Goal: Information Seeking & Learning: Understand process/instructions

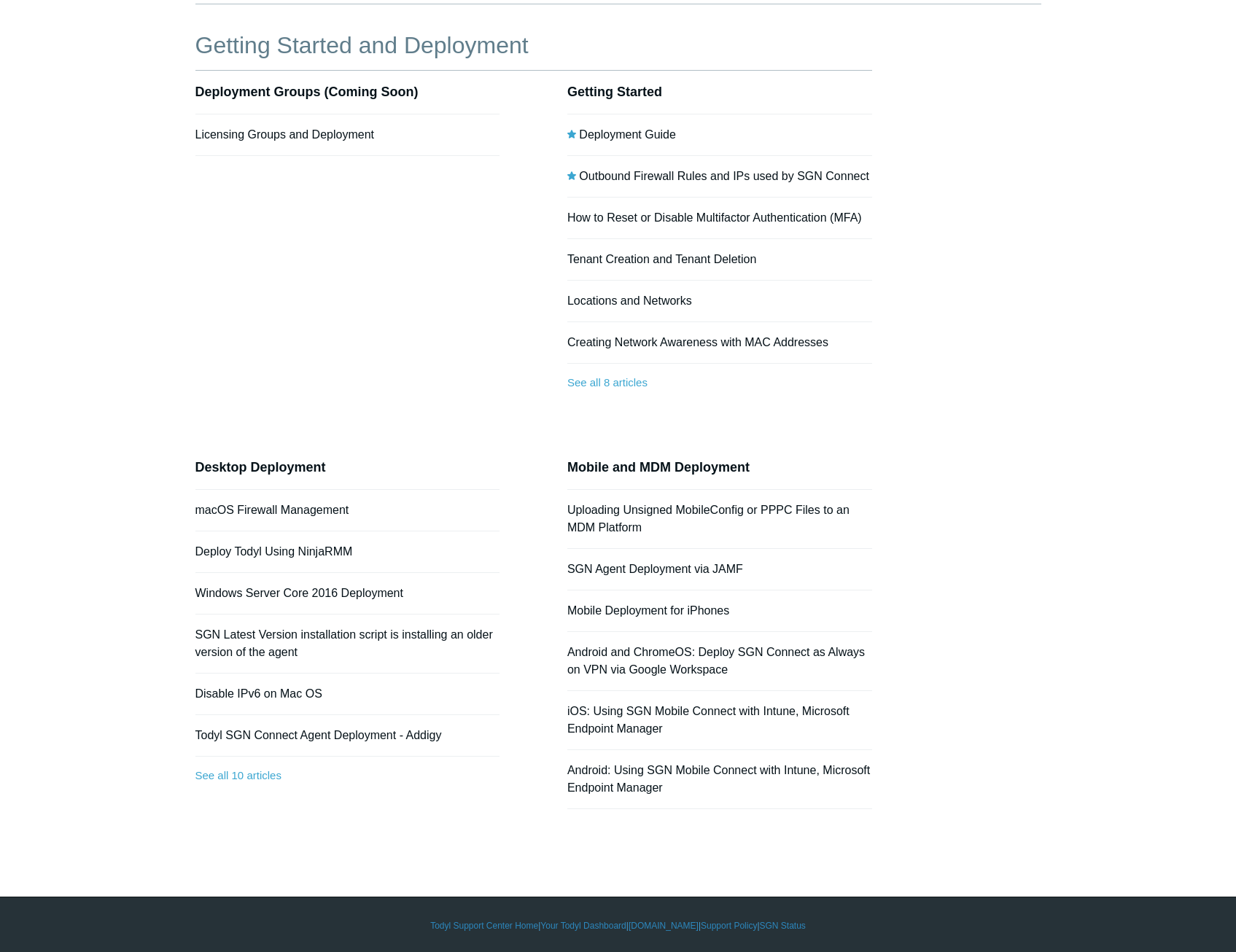
scroll to position [107, 0]
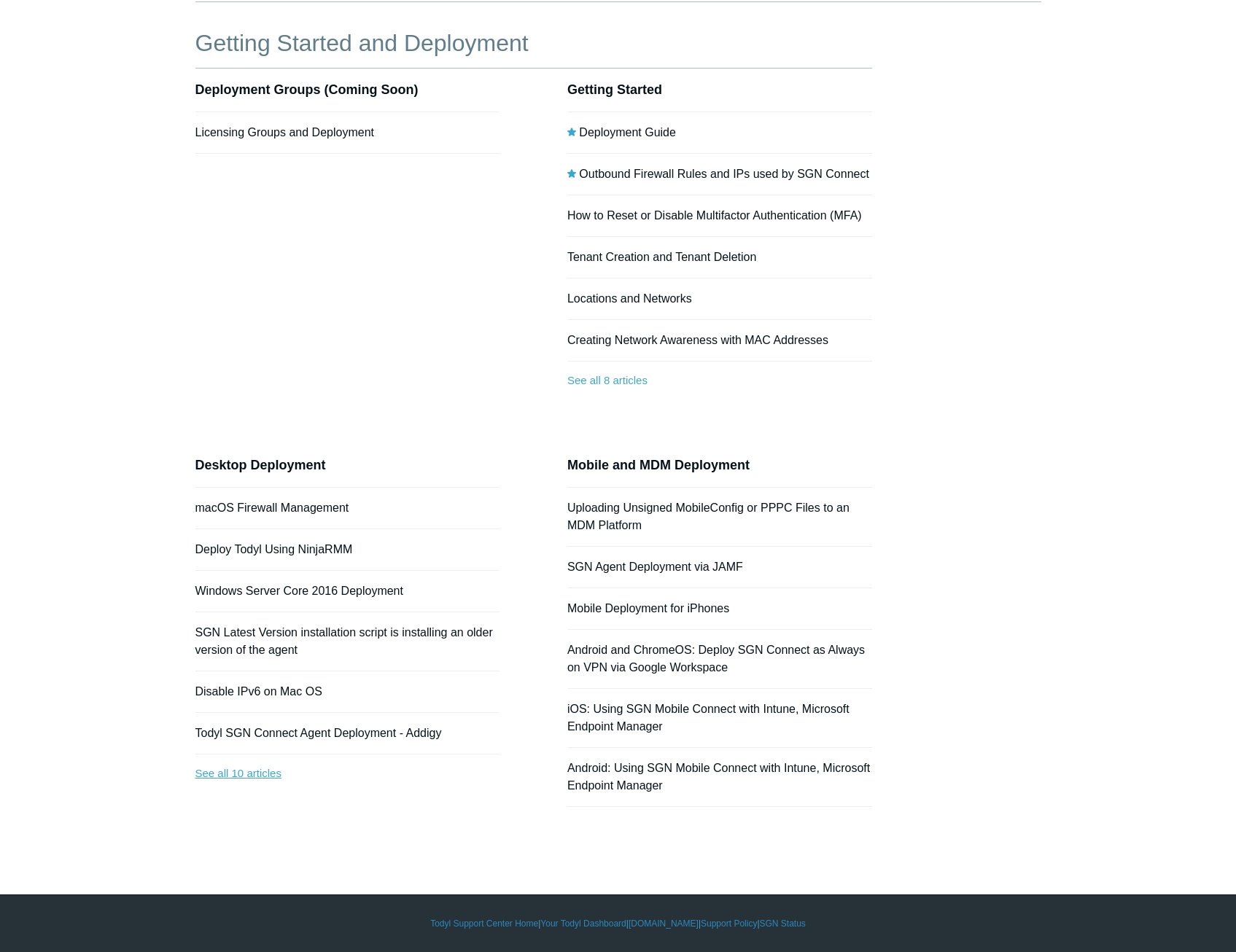
click at [278, 773] on link "See all 10 articles" at bounding box center [348, 774] width 305 height 38
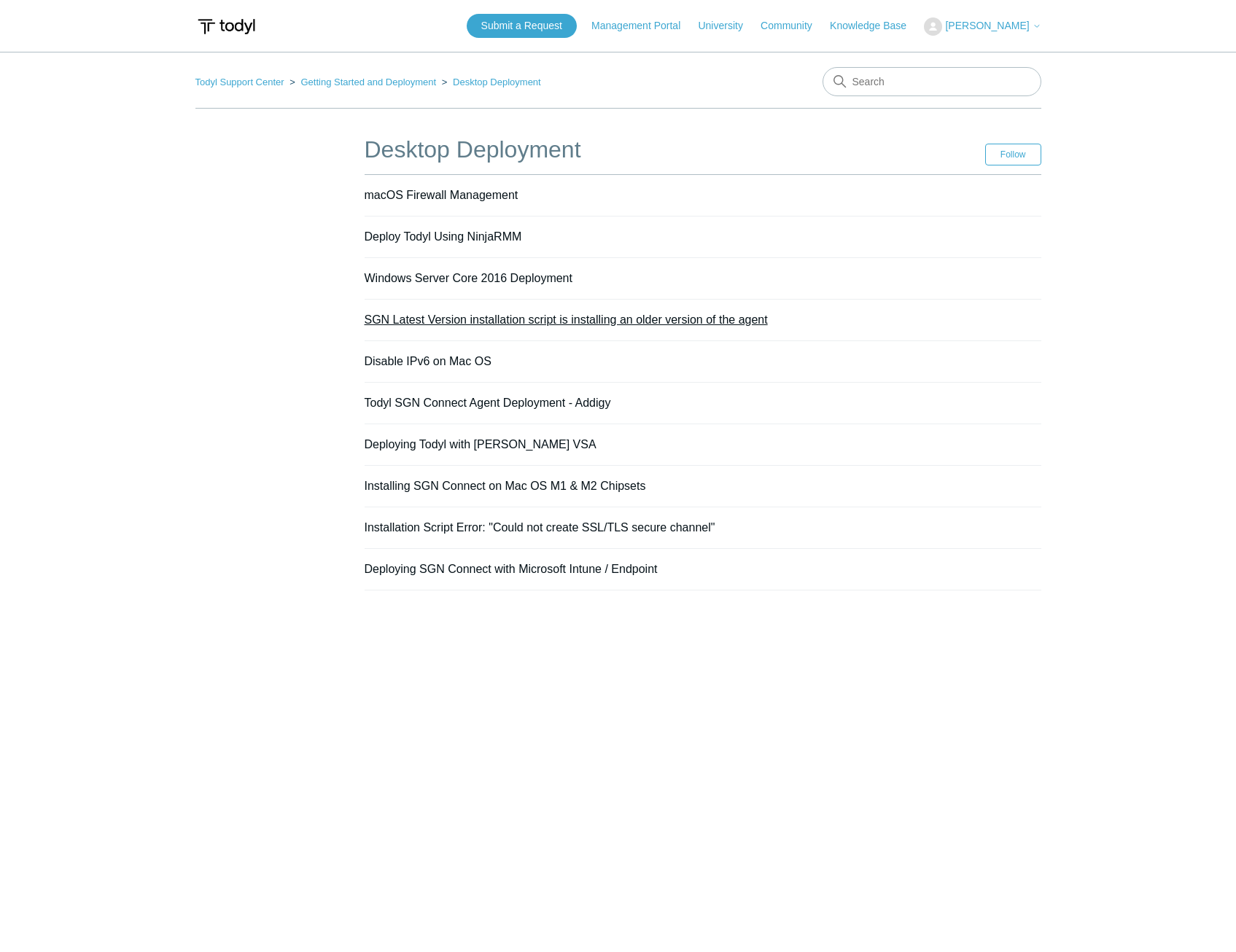
click at [554, 321] on link "SGN Latest Version installation script is installing an older version of the ag…" at bounding box center [566, 320] width 403 height 12
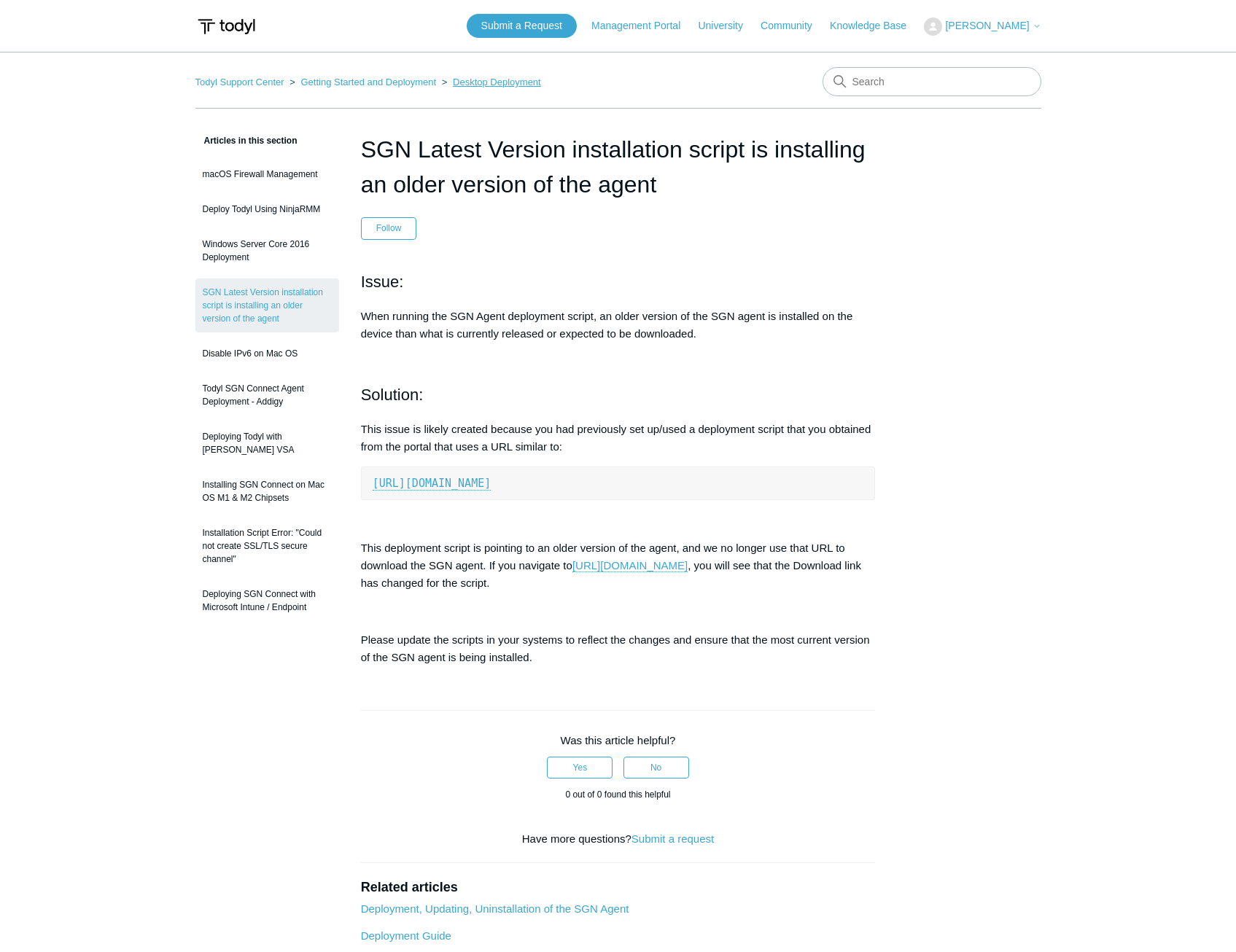
click at [481, 83] on link "Desktop Deployment" at bounding box center [497, 82] width 88 height 11
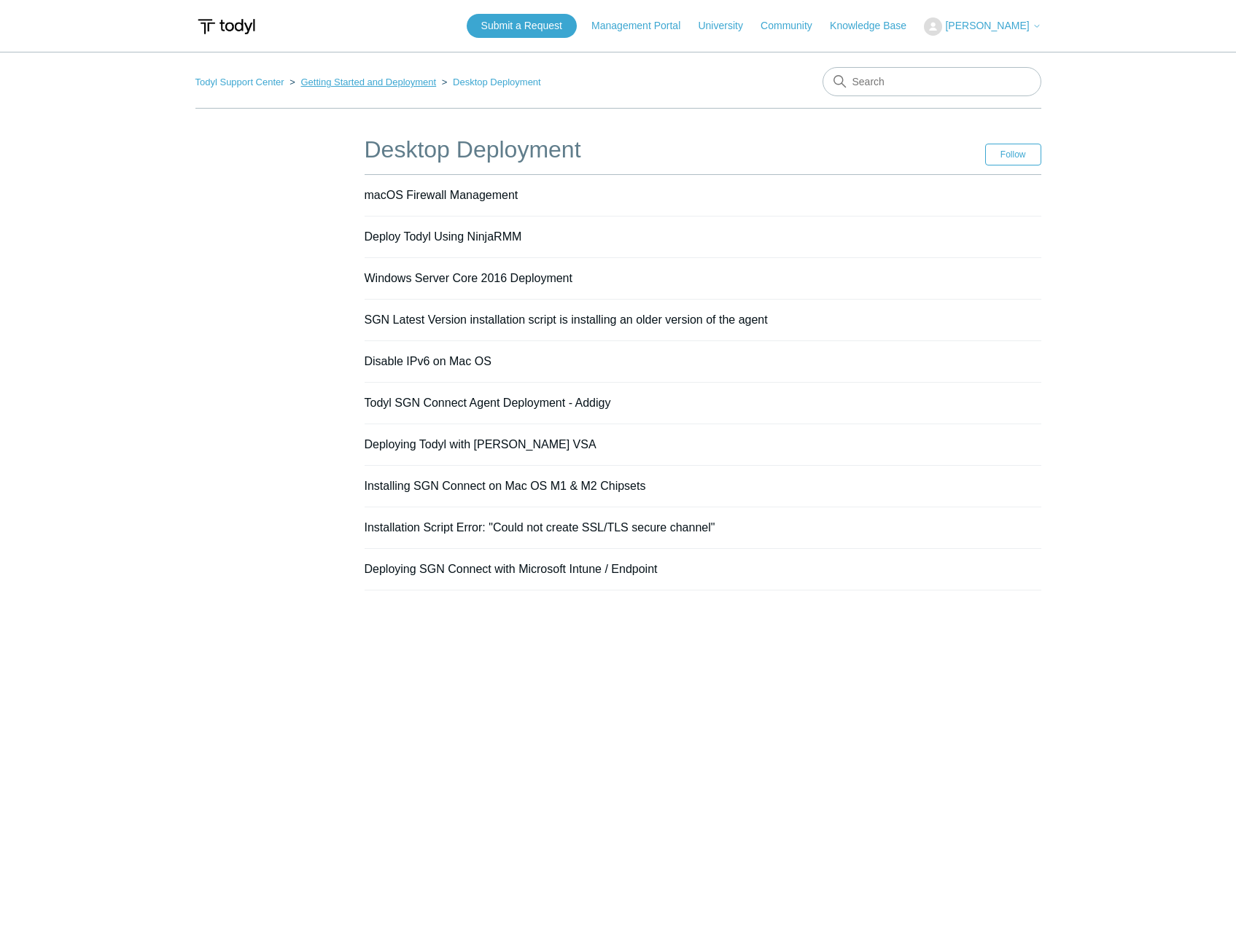
click at [428, 86] on link "Getting Started and Deployment" at bounding box center [368, 82] width 135 height 11
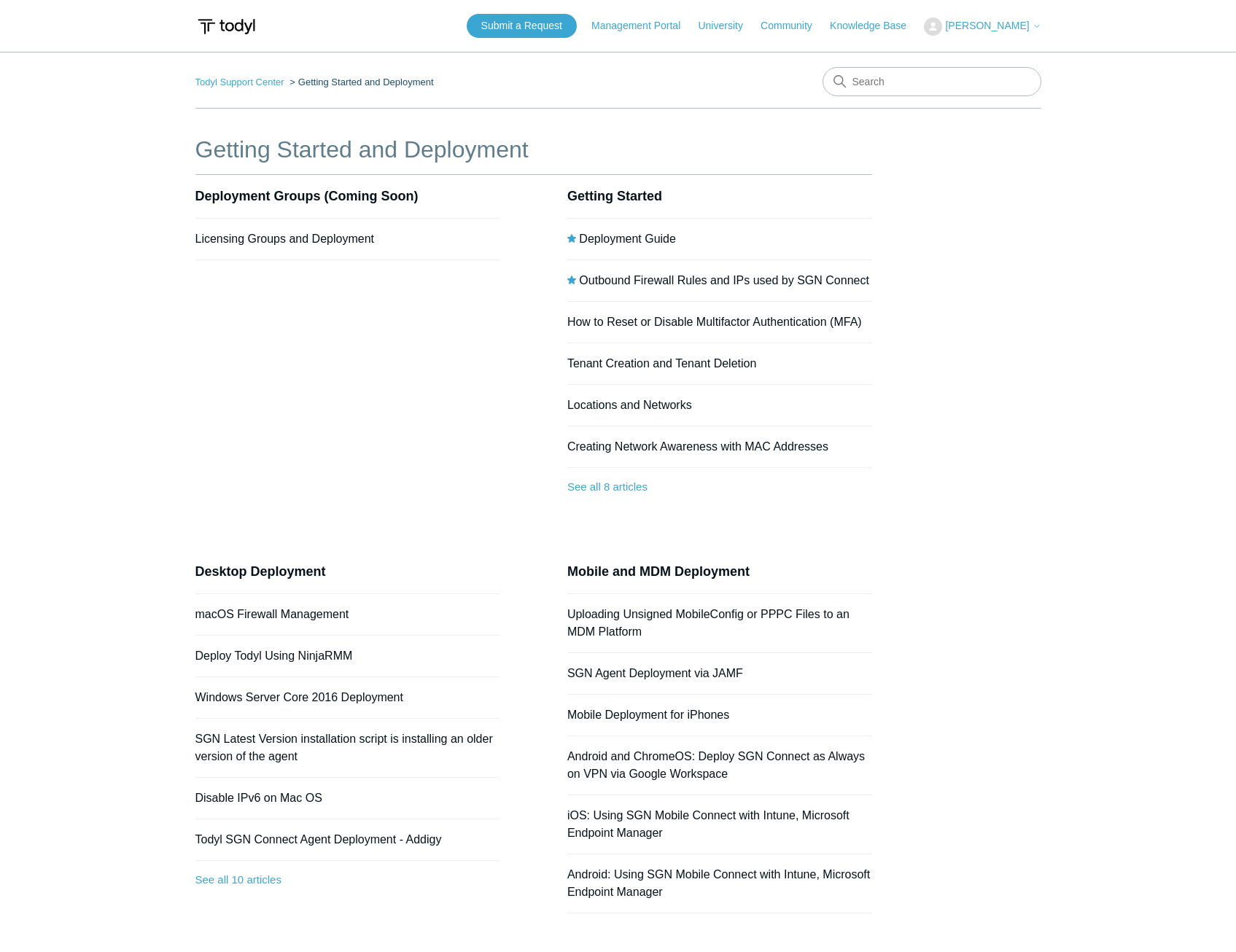
scroll to position [107, 0]
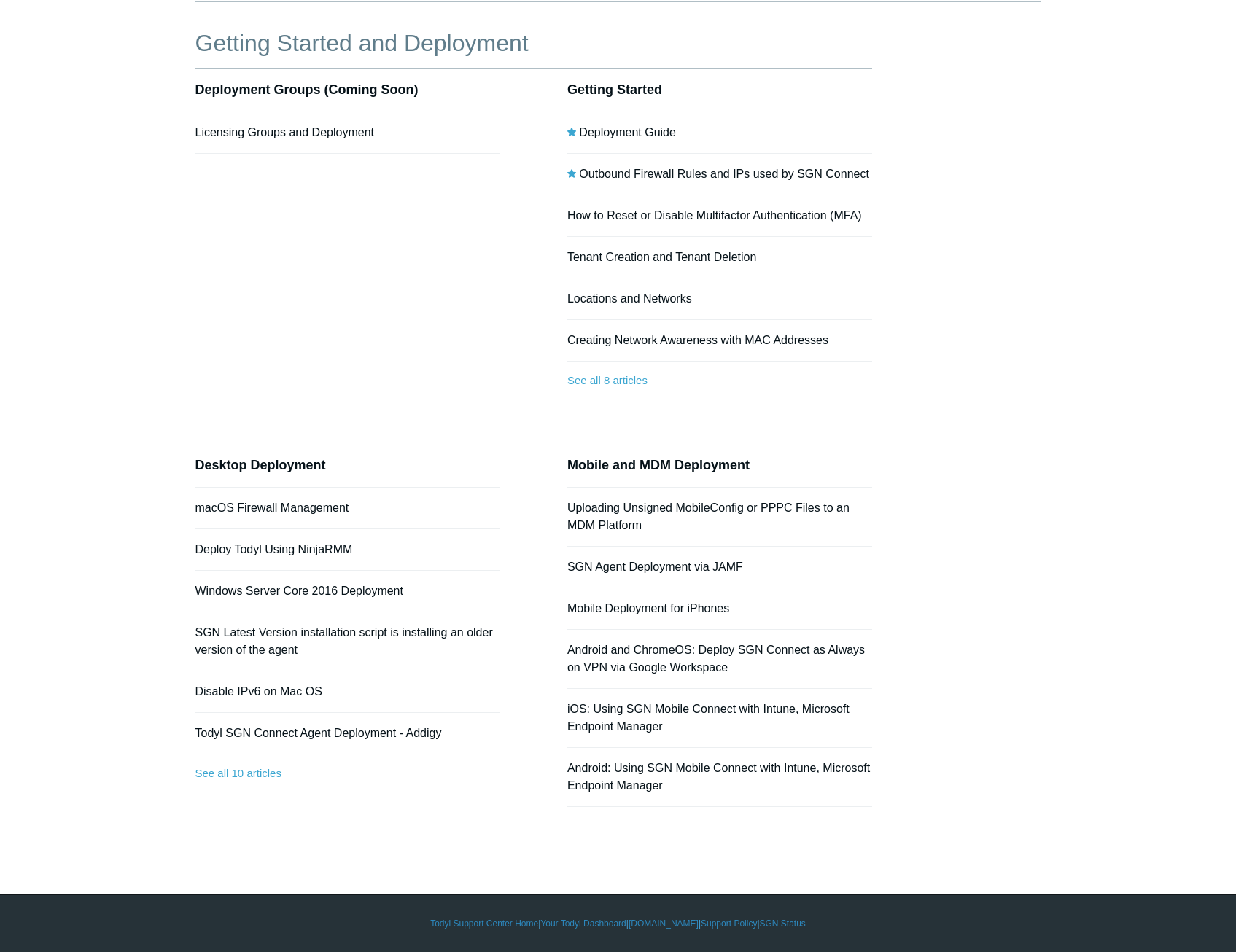
click at [624, 123] on li "Deployment Guide" at bounding box center [720, 132] width 305 height 41
click at [626, 127] on link "Deployment Guide" at bounding box center [627, 131] width 97 height 12
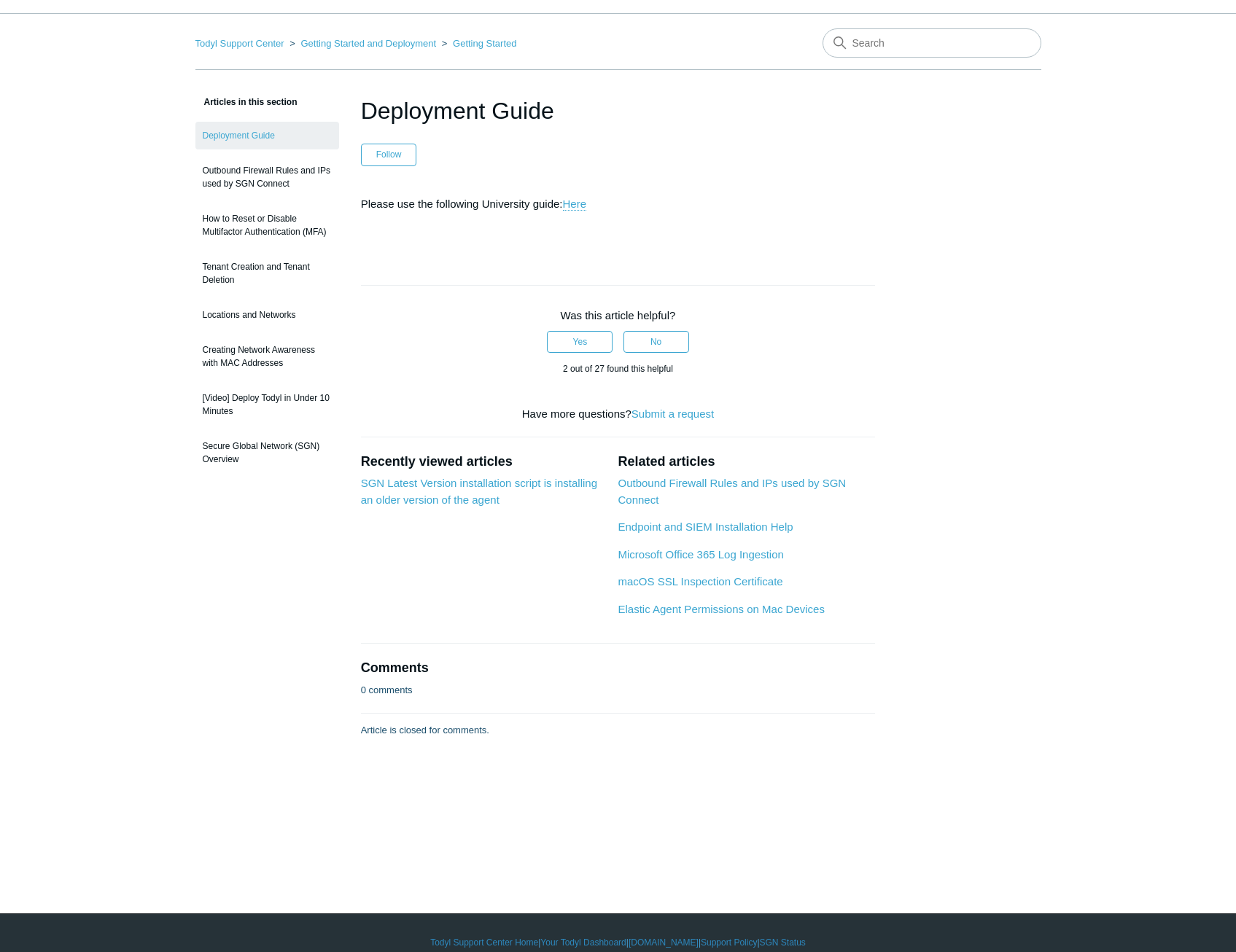
scroll to position [58, 0]
